Goal: Transaction & Acquisition: Download file/media

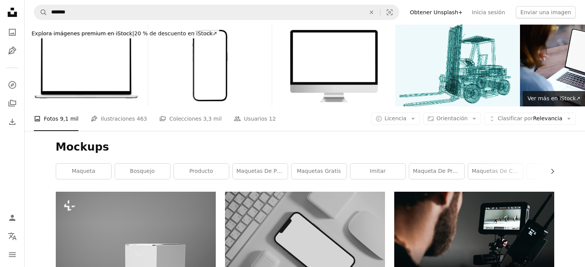
scroll to position [9578, 0]
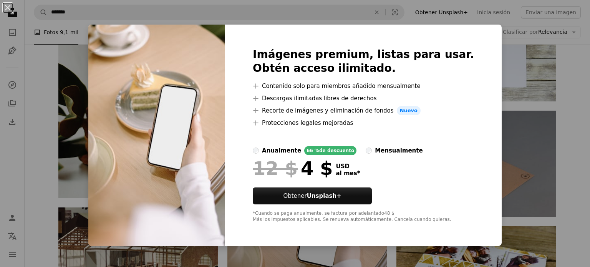
click at [554, 105] on div "An X shape Imágenes premium, listas para usar. Obtén acceso ilimitado. A plus s…" at bounding box center [295, 133] width 590 height 267
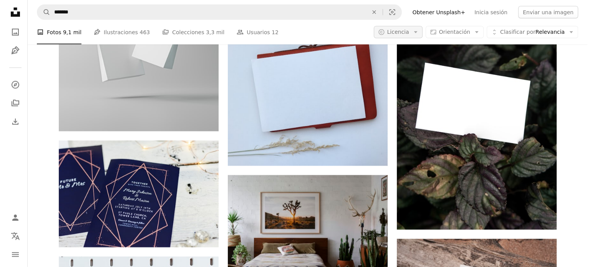
scroll to position [10296, 0]
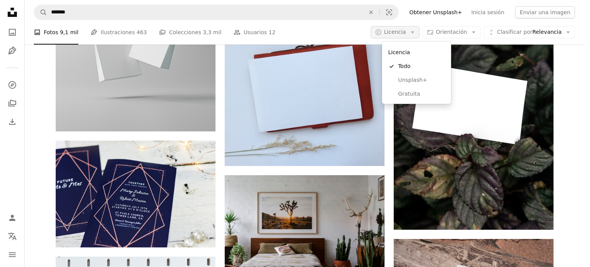
click at [406, 31] on span "Licencia" at bounding box center [395, 32] width 22 height 6
click at [414, 92] on span "Gratuita" at bounding box center [421, 94] width 47 height 8
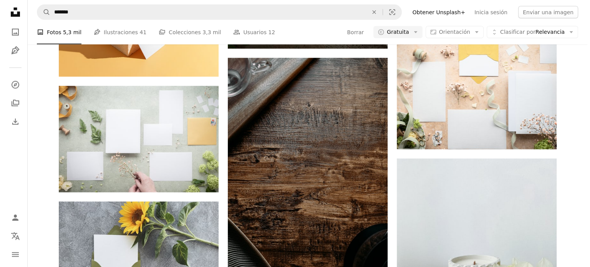
scroll to position [14628, 0]
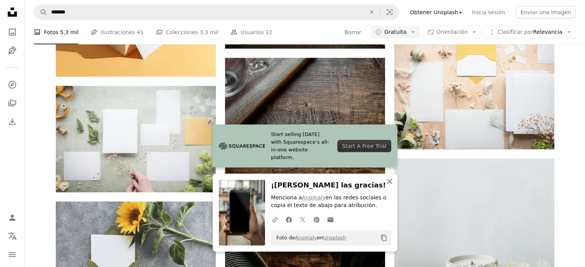
click at [391, 184] on icon "button" at bounding box center [389, 181] width 5 height 5
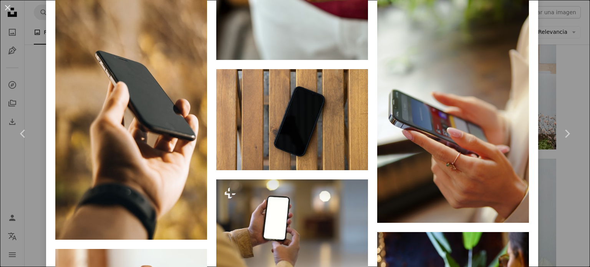
scroll to position [1888, 0]
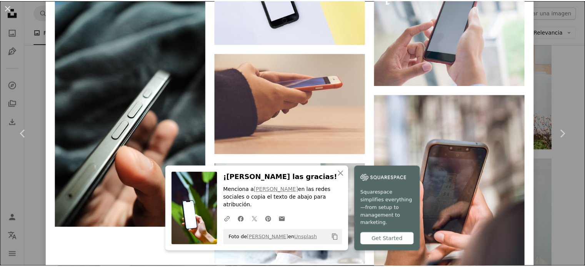
scroll to position [2249, 0]
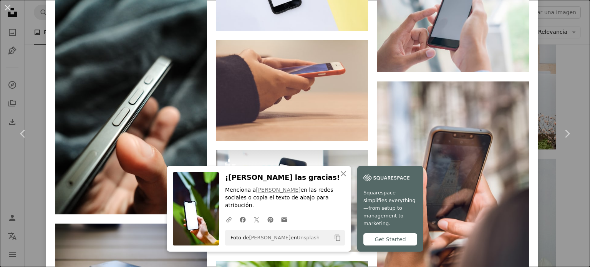
drag, startPoint x: 555, startPoint y: 56, endPoint x: 585, endPoint y: 198, distance: 145.0
click at [555, 56] on div "An X shape Chevron left Chevron right Anomaly anomaly A heart A plus sign Edita…" at bounding box center [295, 133] width 590 height 267
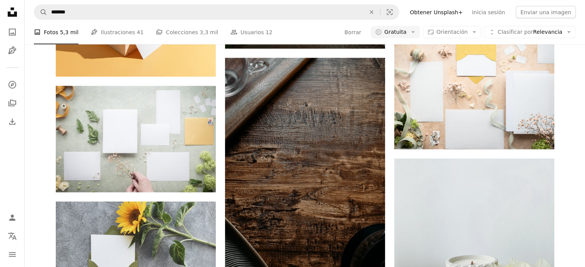
scroll to position [34535, 0]
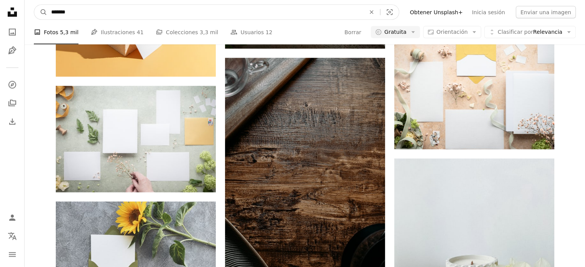
click at [91, 13] on input "*******" at bounding box center [205, 12] width 316 height 15
type input "**********"
click button "A magnifying glass" at bounding box center [40, 12] width 13 height 15
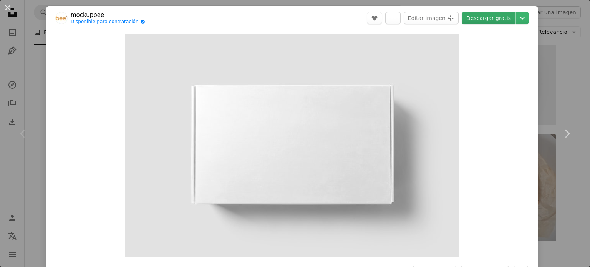
click at [489, 19] on link "Descargar gratis" at bounding box center [489, 18] width 54 height 12
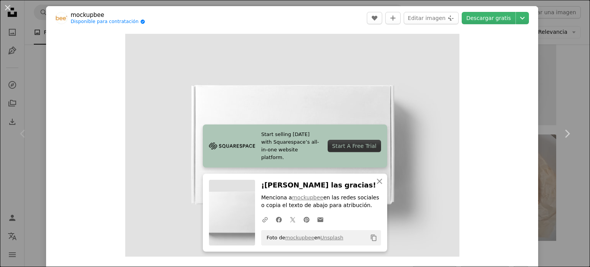
drag, startPoint x: 590, startPoint y: 44, endPoint x: 590, endPoint y: 60, distance: 16.5
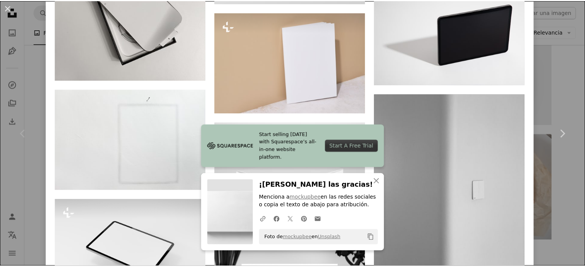
scroll to position [1108, 0]
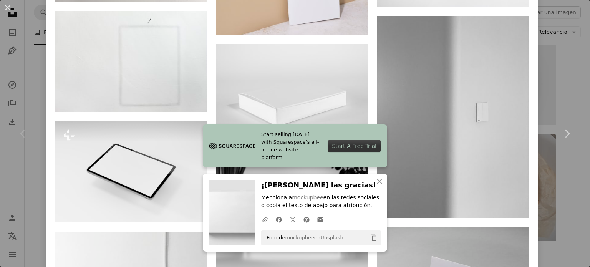
click at [547, 90] on div "An X shape Chevron left Chevron right mockupbee Disponible para contratación A …" at bounding box center [295, 133] width 590 height 267
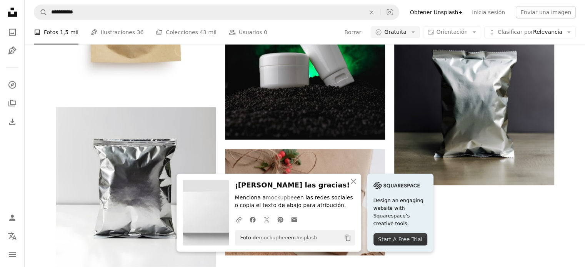
scroll to position [279, 0]
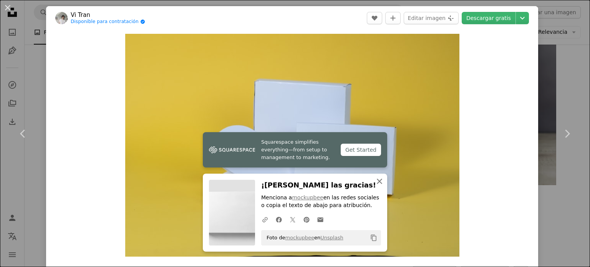
click at [381, 180] on icon "An X shape" at bounding box center [379, 181] width 9 height 9
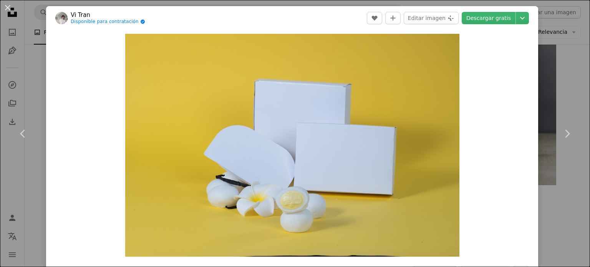
click at [550, 83] on div "An X shape Chevron left Chevron right [PERSON_NAME] Disponible para contratació…" at bounding box center [295, 133] width 590 height 267
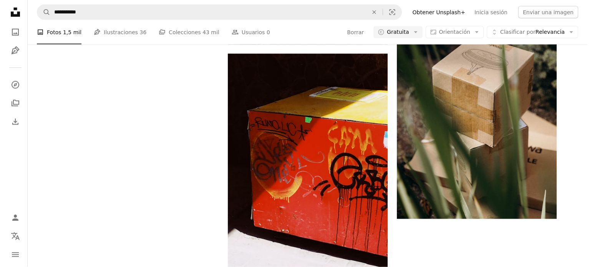
scroll to position [6616, 0]
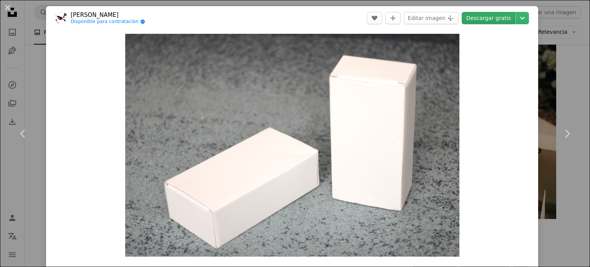
click at [488, 20] on link "Descargar gratis" at bounding box center [489, 18] width 54 height 12
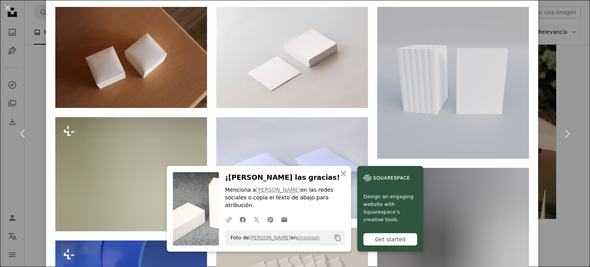
scroll to position [519, 0]
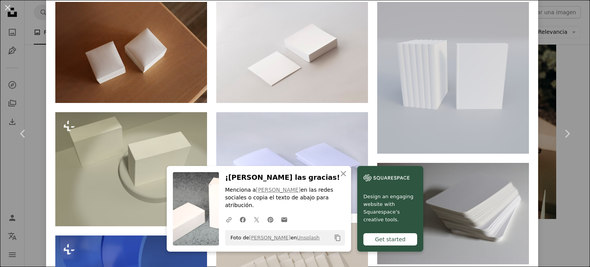
drag, startPoint x: 584, startPoint y: 91, endPoint x: 584, endPoint y: 101, distance: 9.2
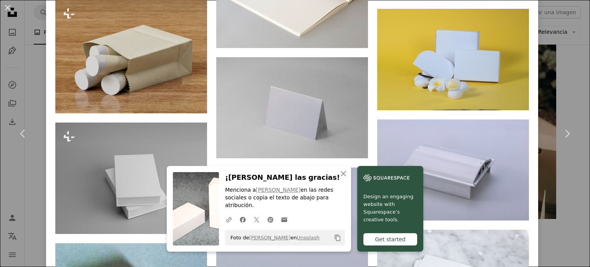
scroll to position [2002, 0]
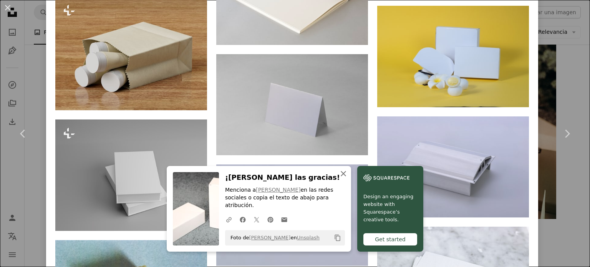
click at [348, 178] on icon "An X shape" at bounding box center [343, 173] width 9 height 9
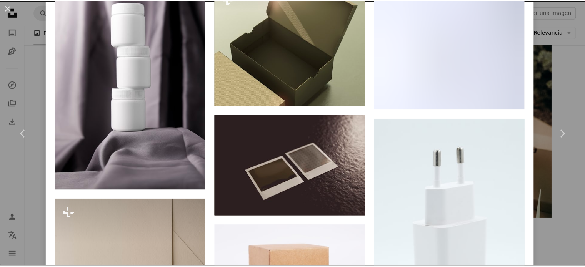
scroll to position [12869, 0]
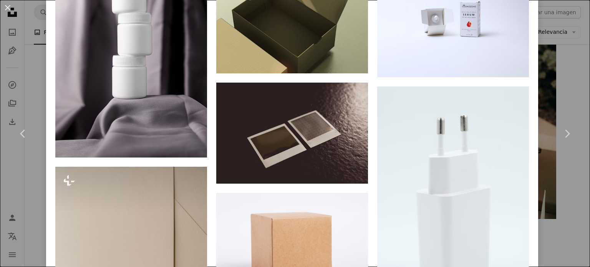
click at [566, 80] on div "An X shape Chevron left Chevron right [PERSON_NAME] Disponible para contratació…" at bounding box center [295, 133] width 590 height 267
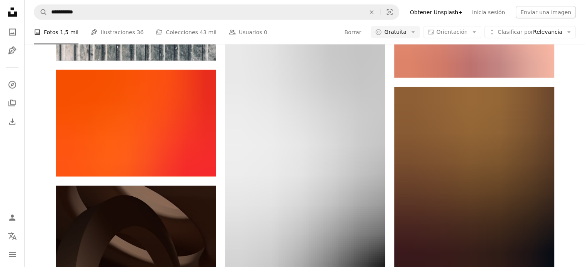
scroll to position [9316, 0]
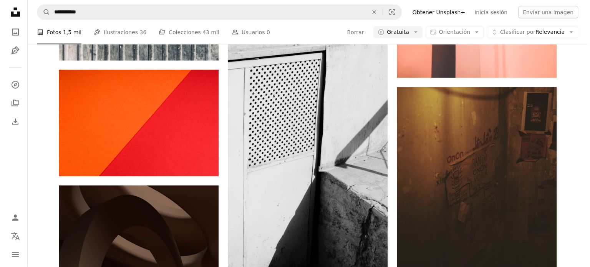
scroll to position [17961, 0]
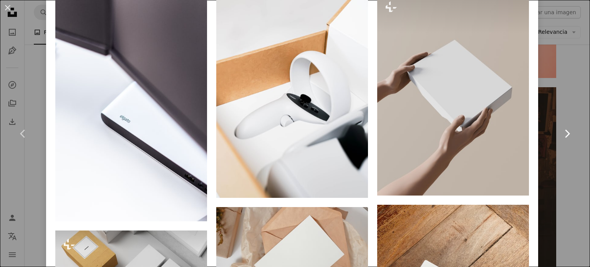
scroll to position [1393, 0]
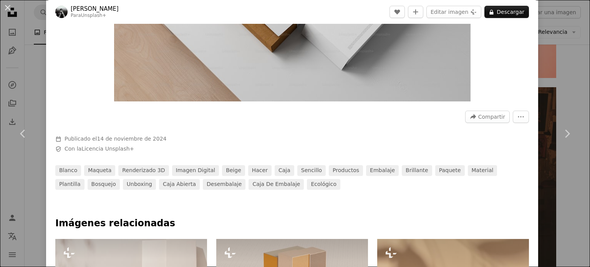
scroll to position [185, 0]
